Goal: Task Accomplishment & Management: Manage account settings

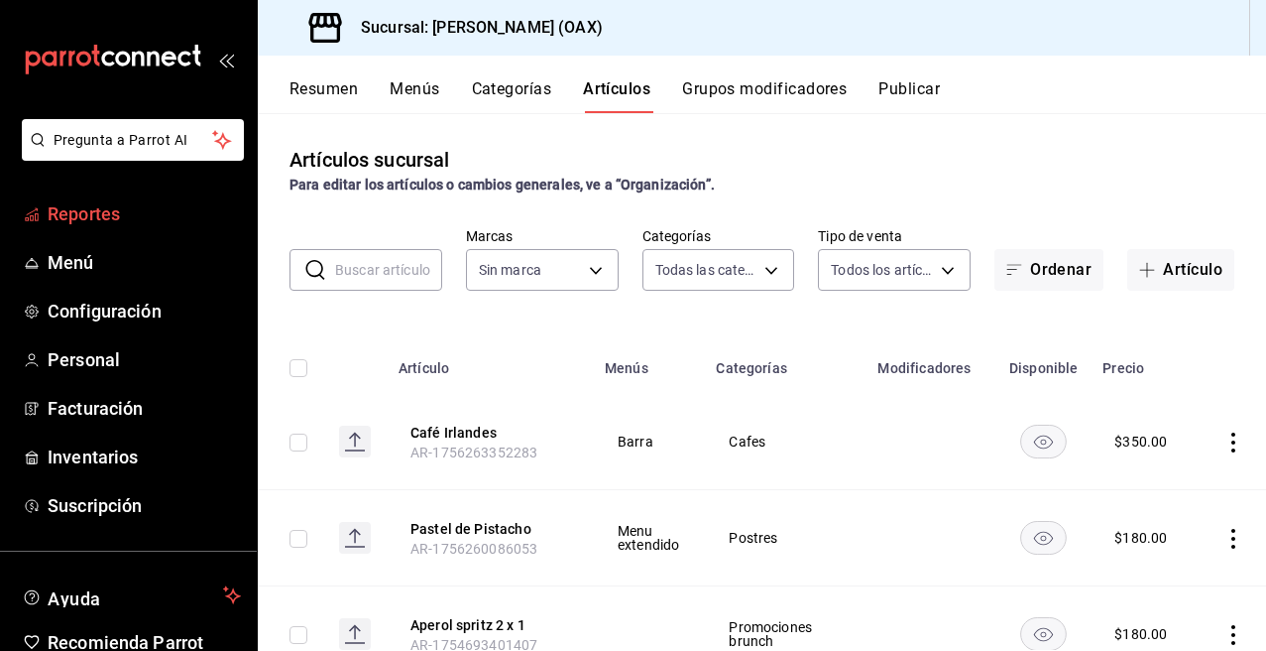
click at [87, 215] on span "Reportes" at bounding box center [144, 213] width 193 height 27
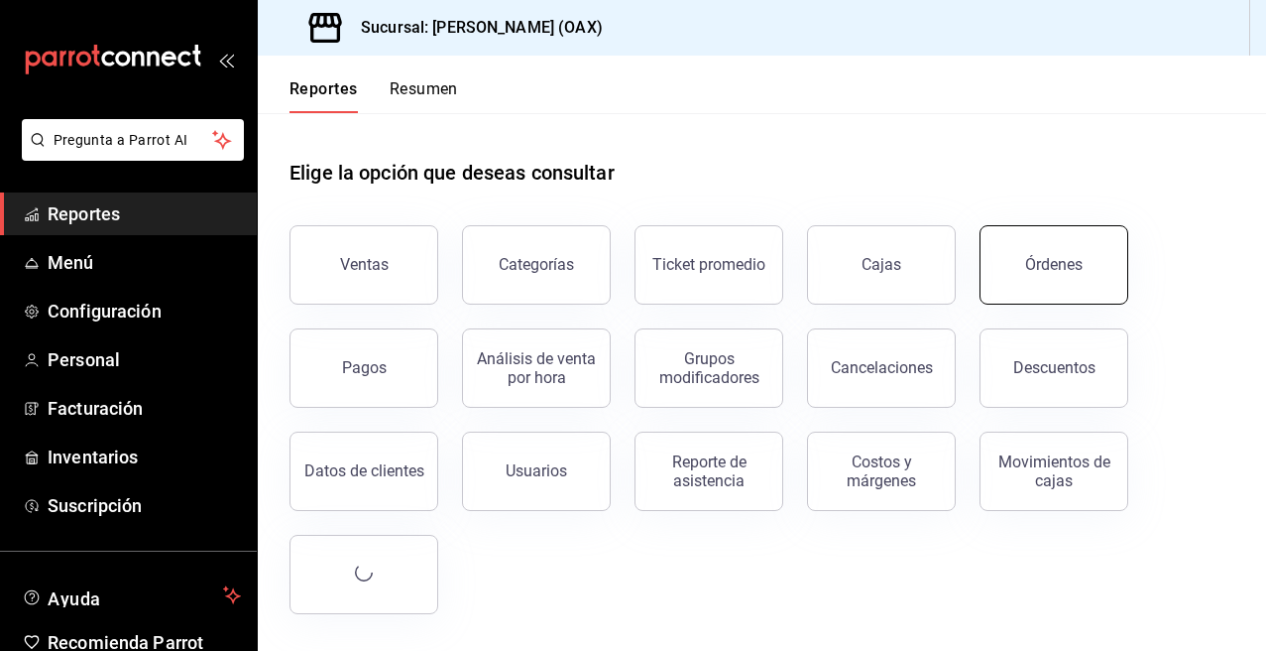
click at [1075, 260] on div "Órdenes" at bounding box center [1054, 264] width 58 height 19
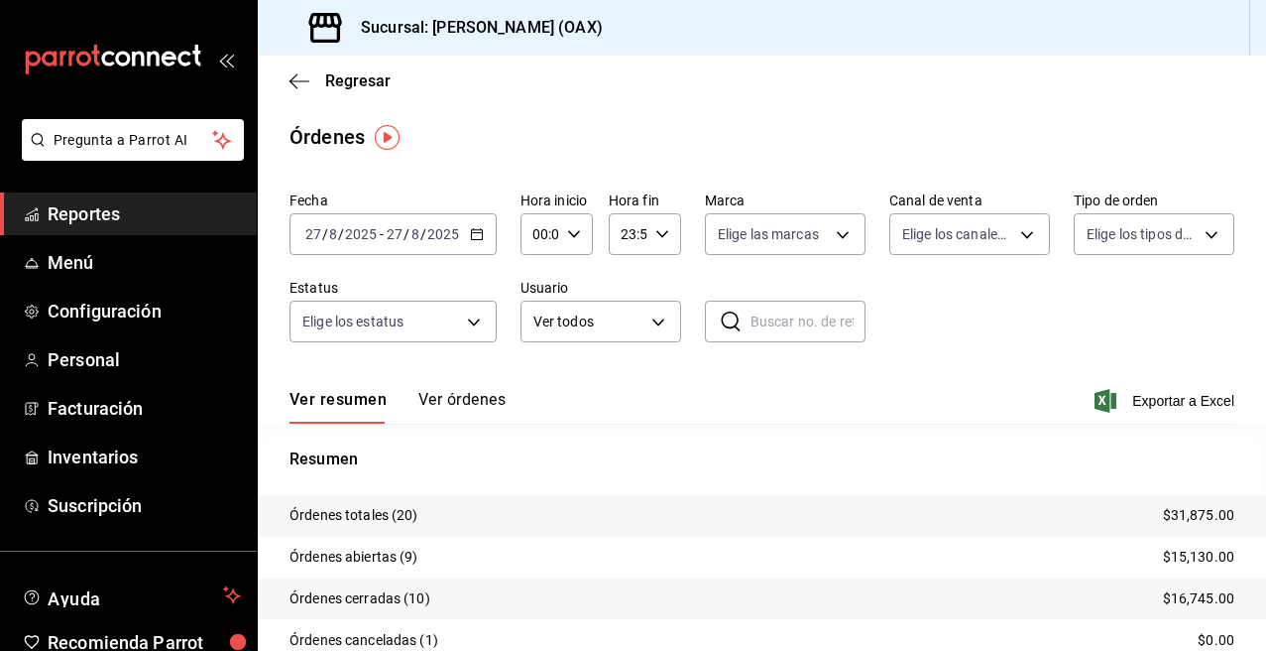
click at [123, 207] on span "Reportes" at bounding box center [144, 213] width 193 height 27
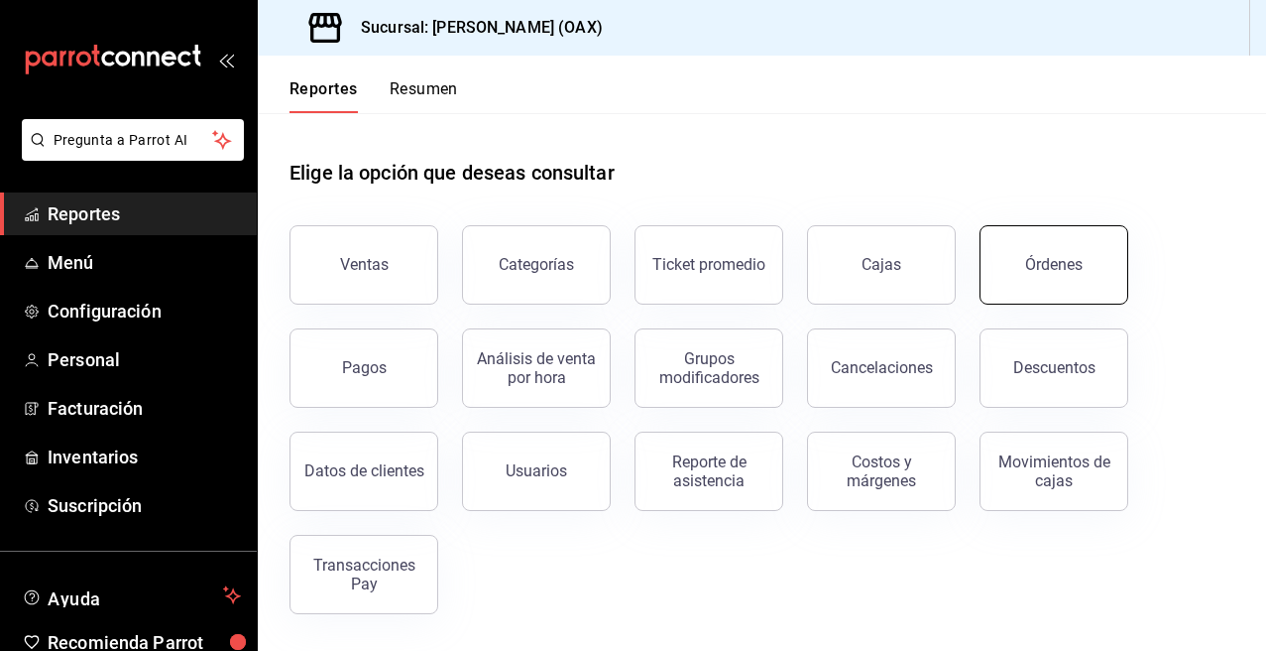
click at [1044, 270] on div "Órdenes" at bounding box center [1054, 264] width 58 height 19
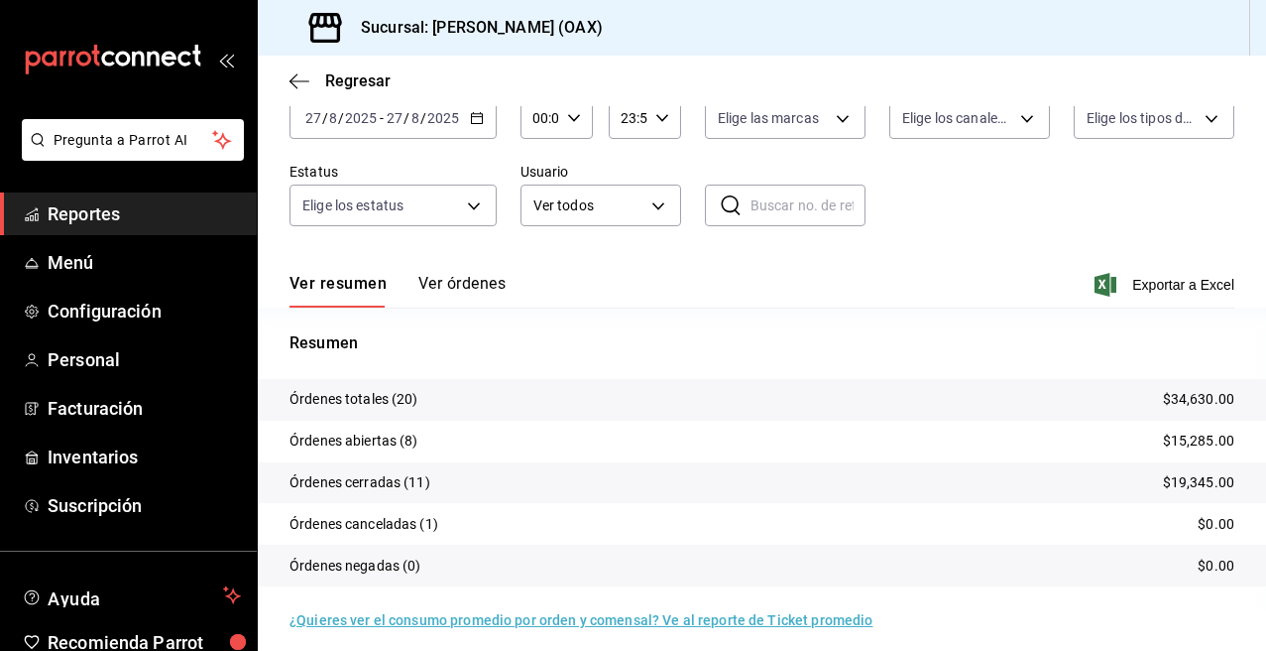
scroll to position [128, 0]
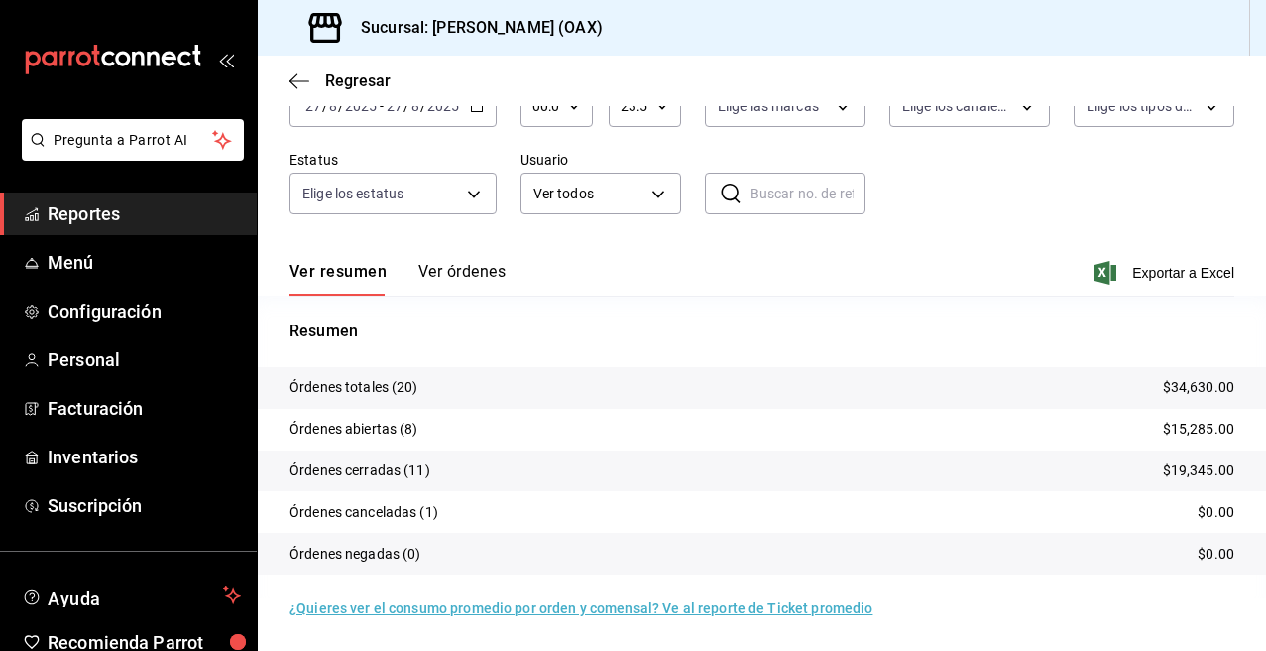
drag, startPoint x: 123, startPoint y: 204, endPoint x: 155, endPoint y: 186, distance: 36.4
click at [123, 204] on span "Reportes" at bounding box center [144, 213] width 193 height 27
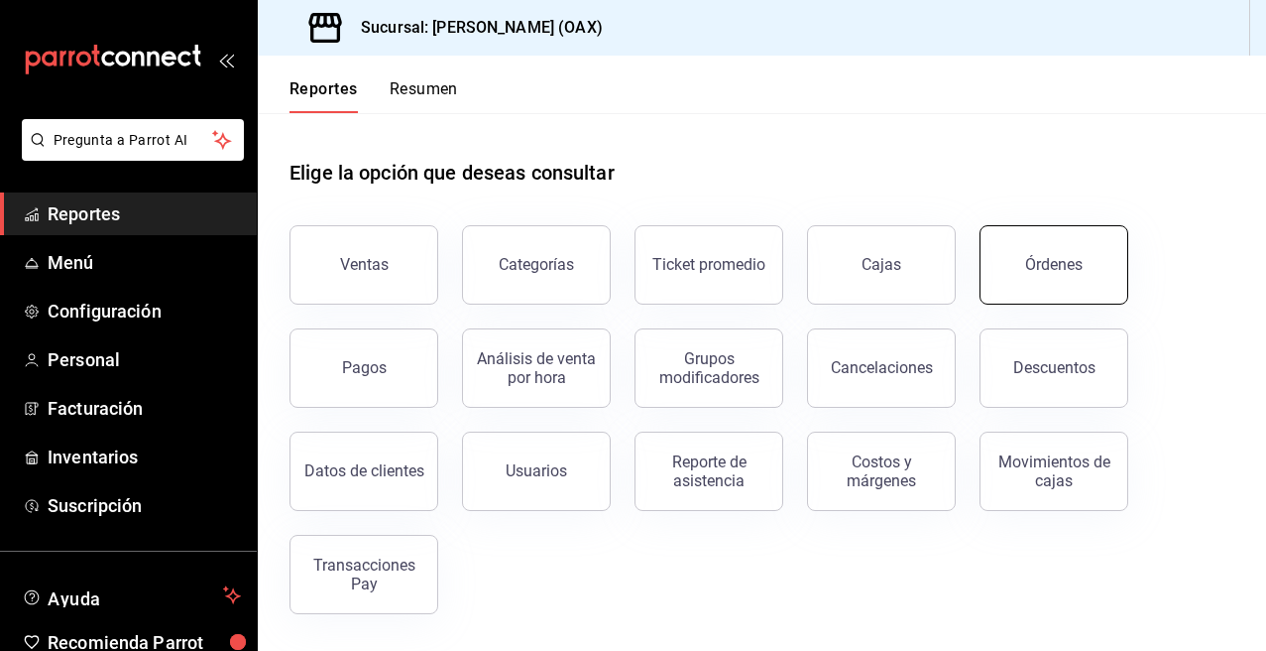
click at [1028, 273] on div "Órdenes" at bounding box center [1054, 264] width 58 height 19
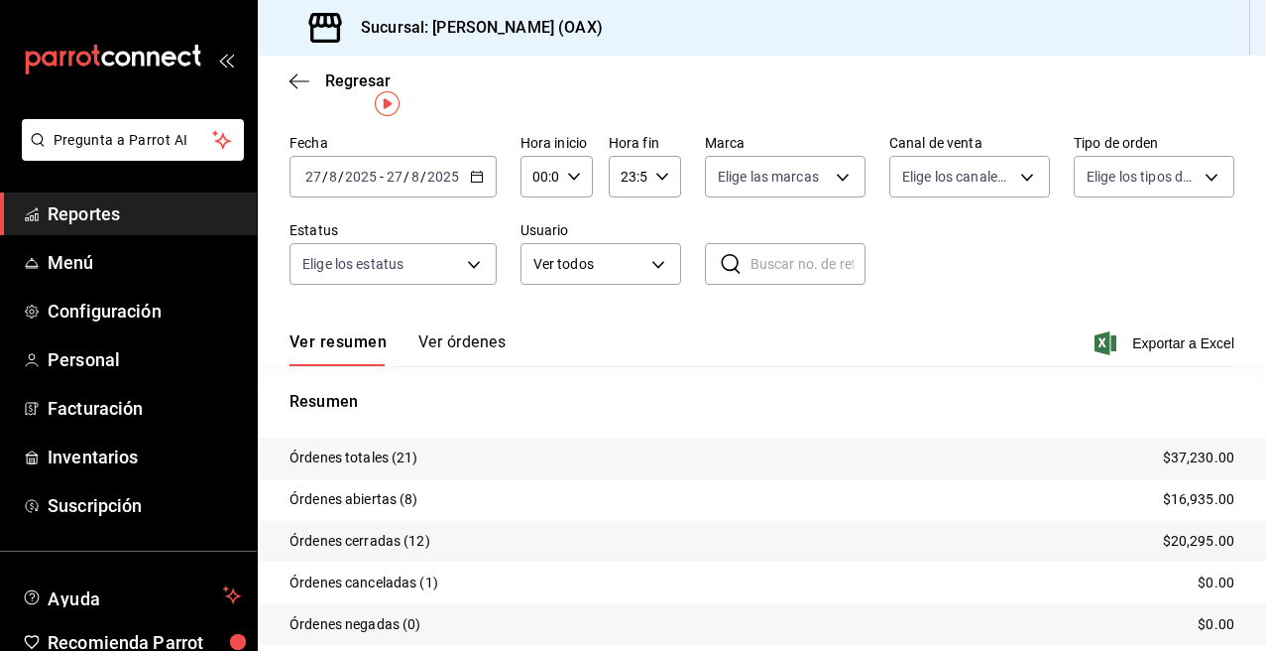
scroll to position [128, 0]
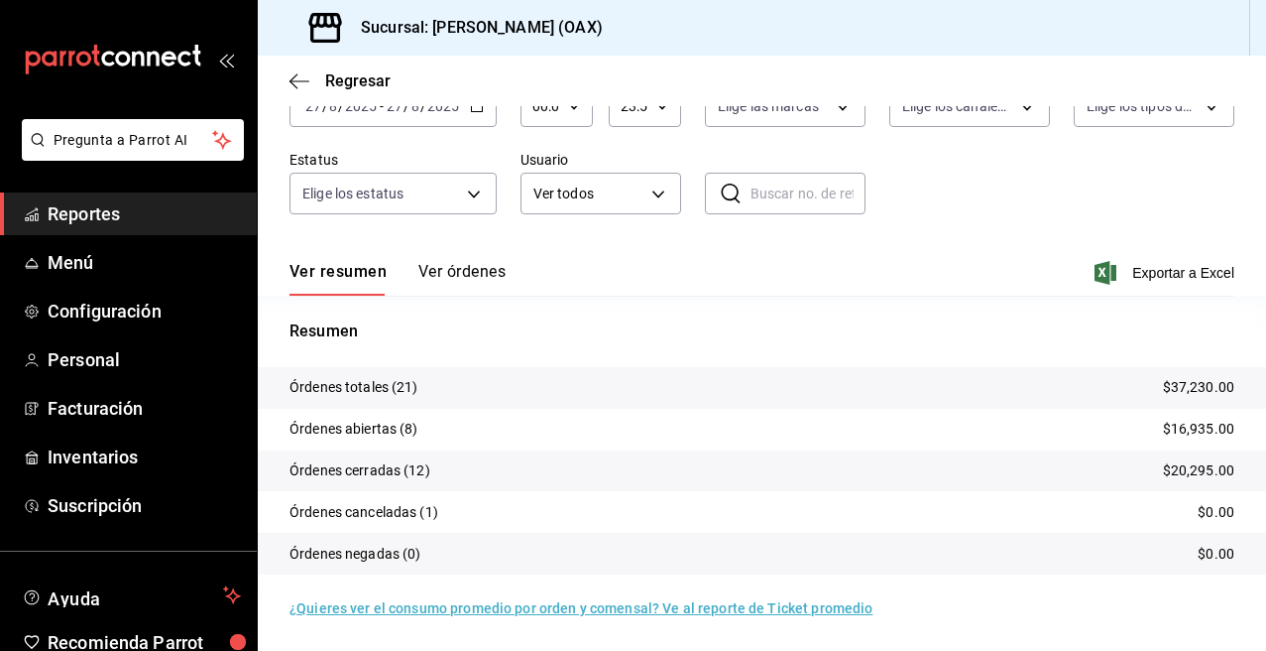
click at [393, 508] on p "Órdenes canceladas (1)" at bounding box center [364, 512] width 149 height 21
click at [389, 517] on p "Órdenes canceladas (1)" at bounding box center [364, 512] width 149 height 21
click at [154, 210] on span "Reportes" at bounding box center [144, 213] width 193 height 27
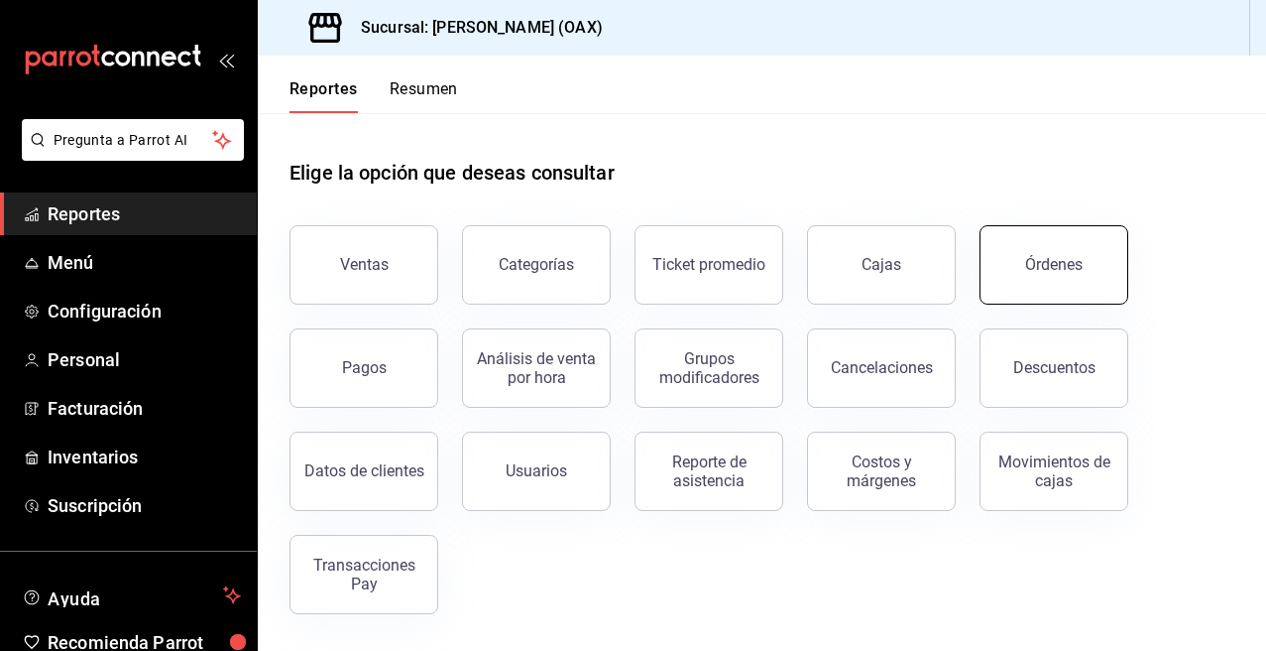
click at [1048, 246] on button "Órdenes" at bounding box center [1054, 264] width 149 height 79
